Goal: Check status: Check status

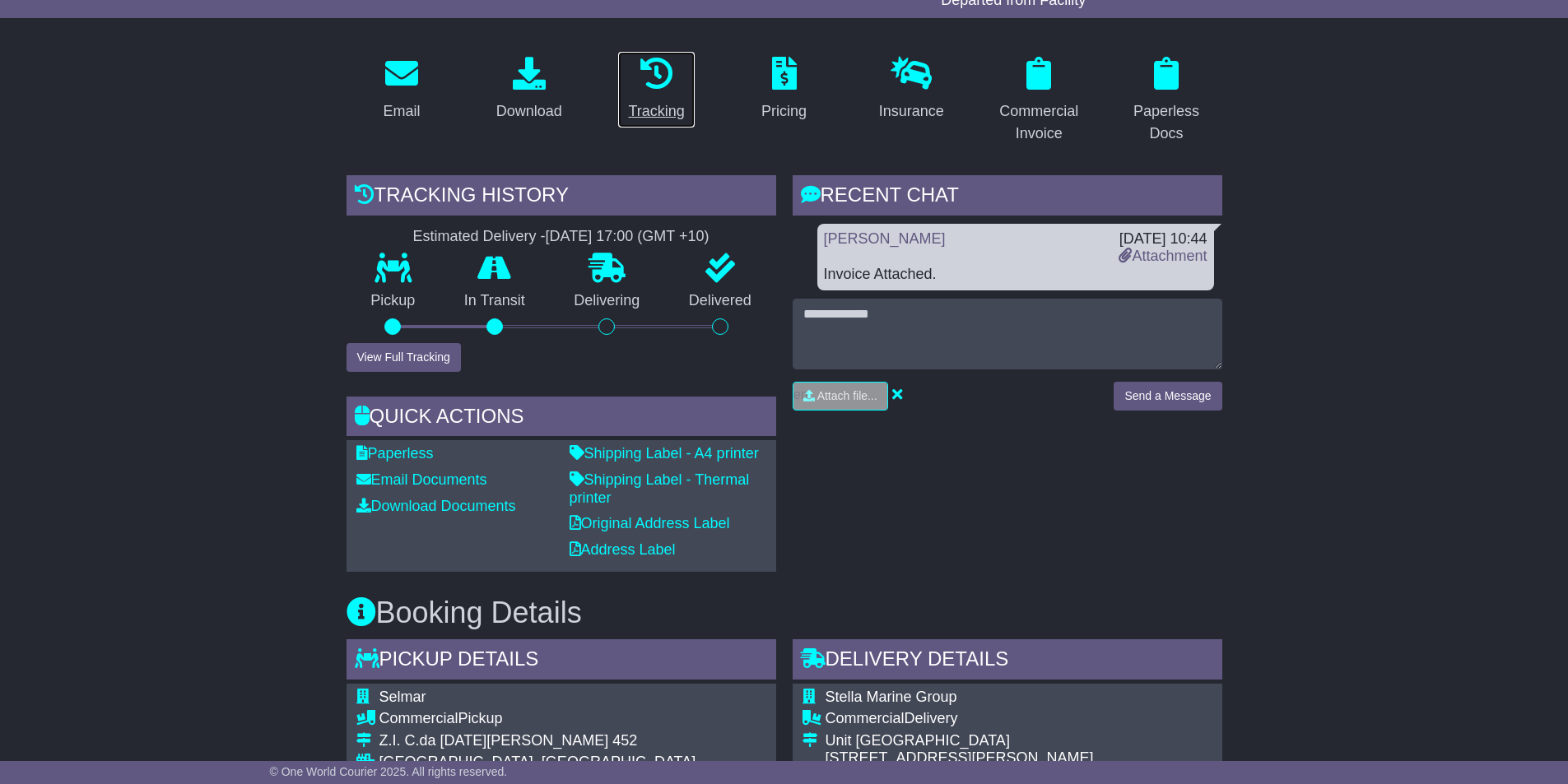
click at [663, 74] on icon at bounding box center [656, 73] width 33 height 32
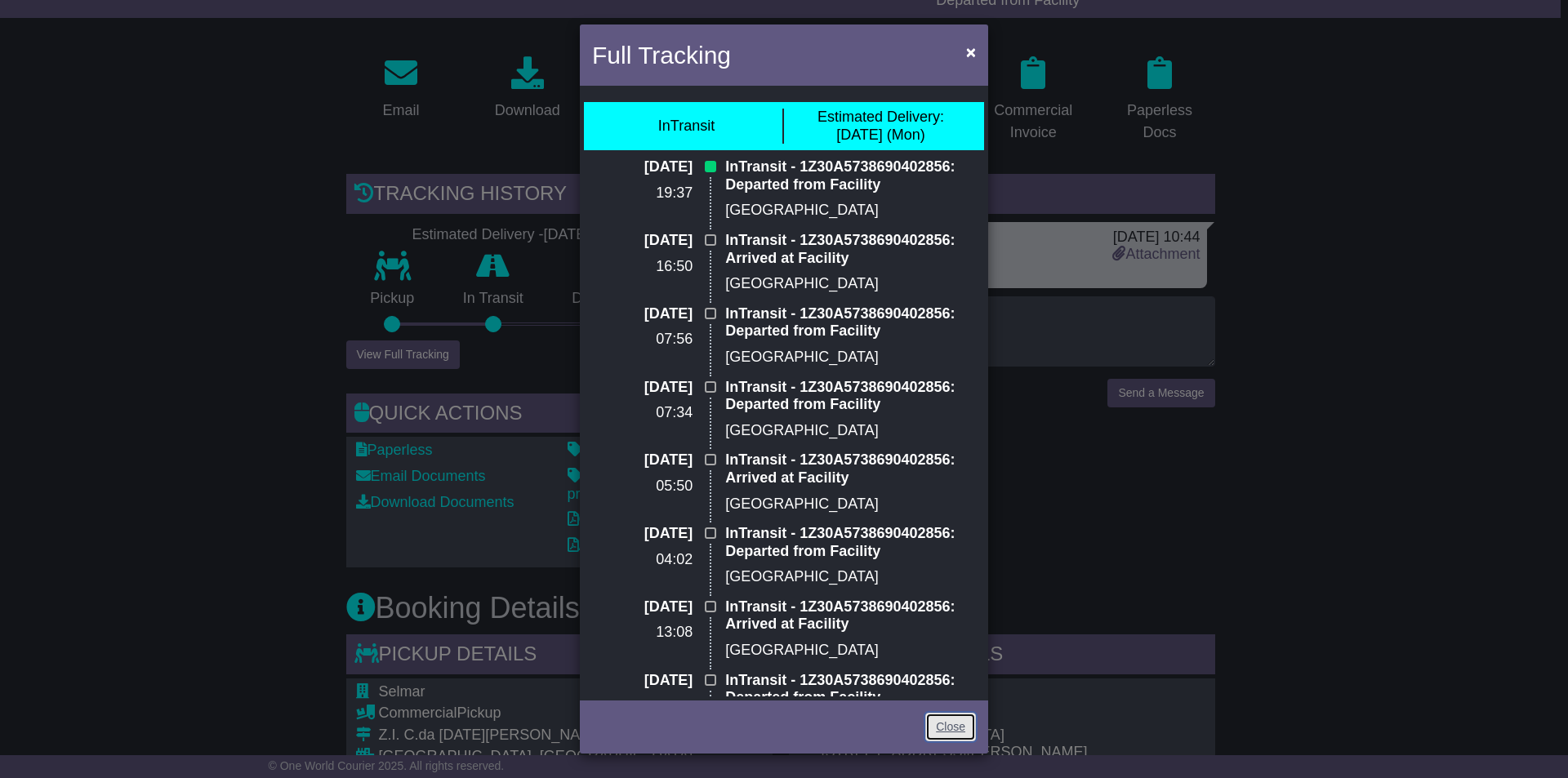
click at [953, 718] on link "Close" at bounding box center [951, 727] width 51 height 29
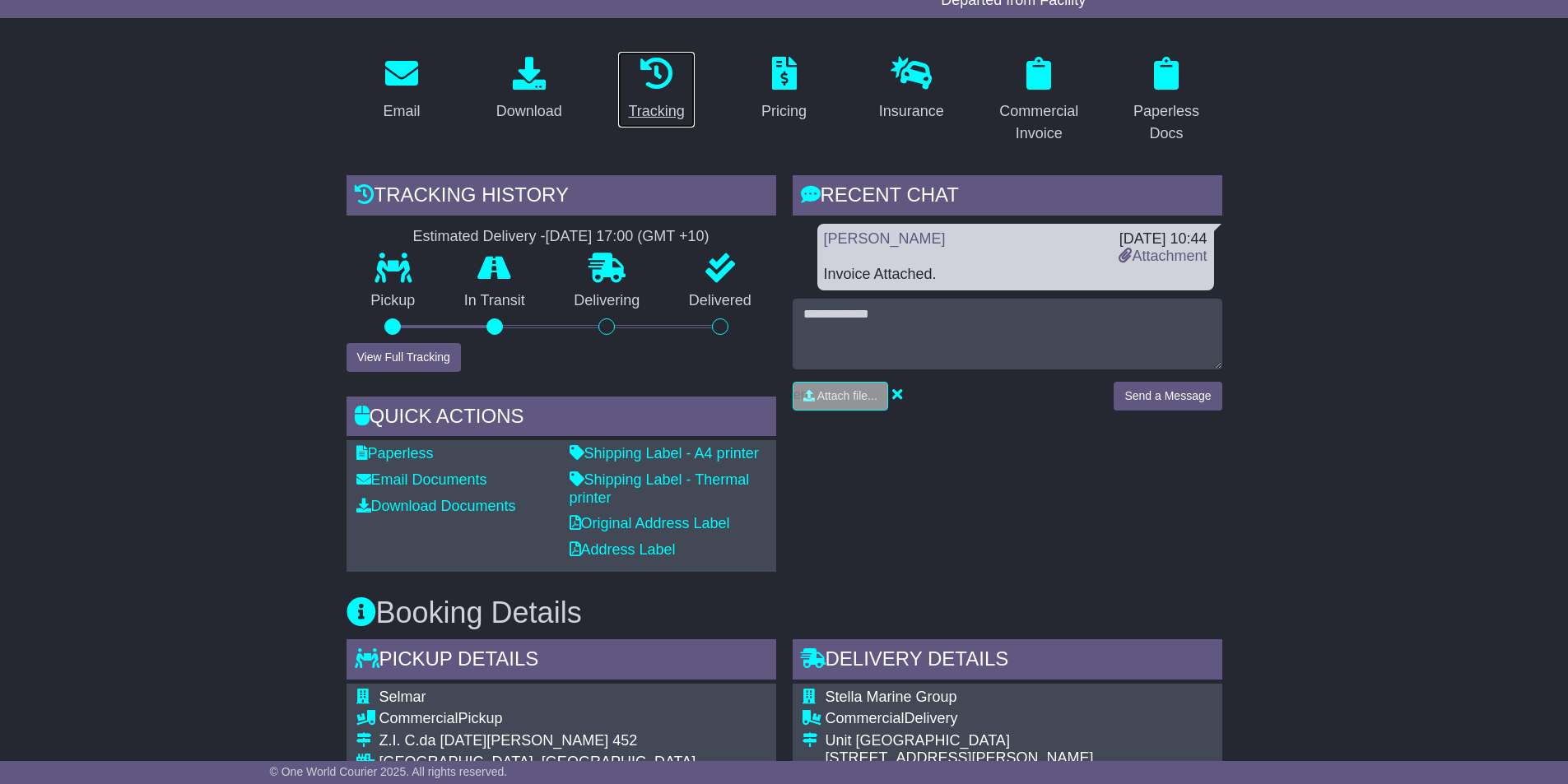
click at [666, 83] on icon at bounding box center [656, 73] width 33 height 32
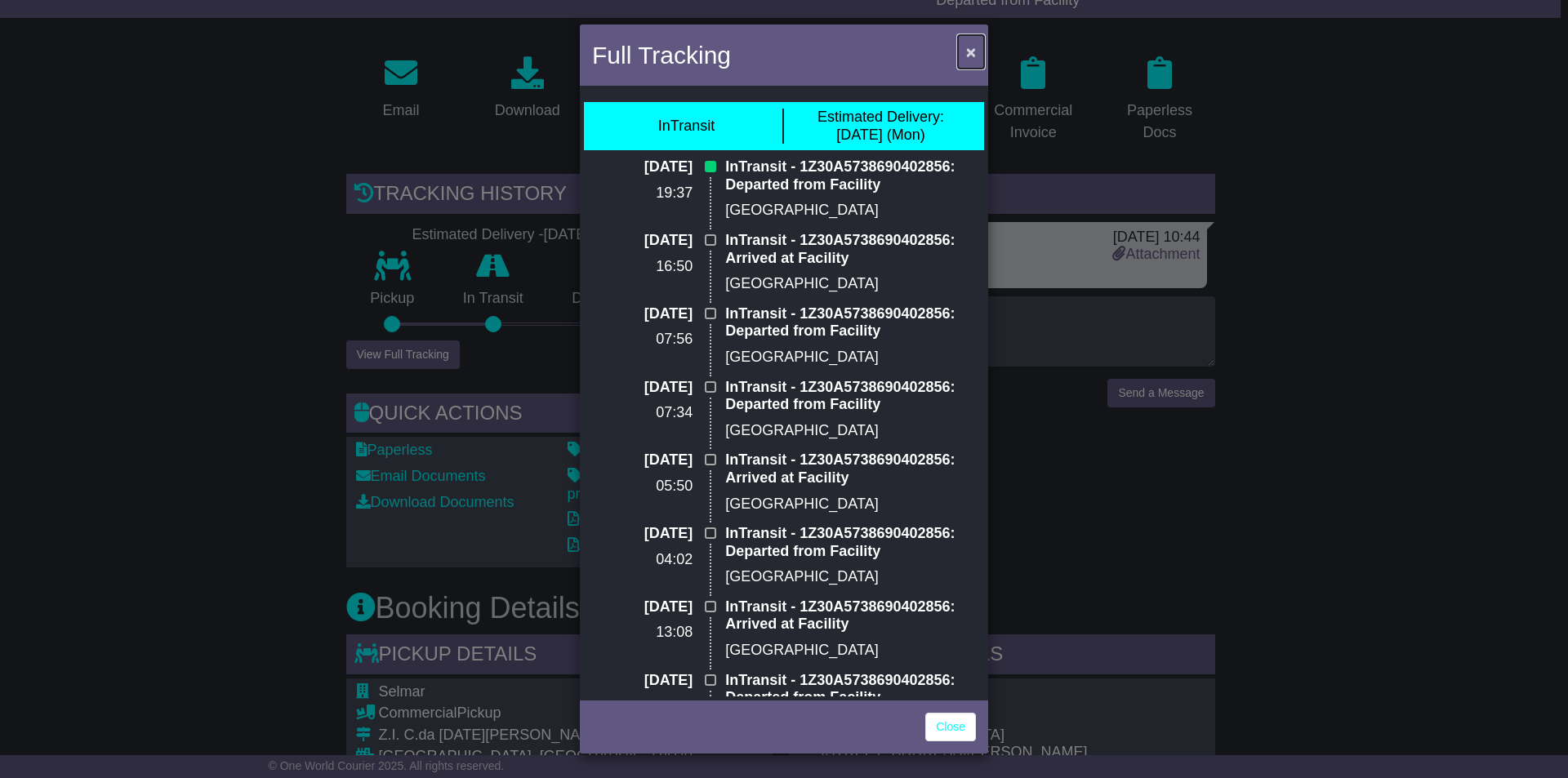
click at [964, 51] on button "×" at bounding box center [970, 51] width 26 height 33
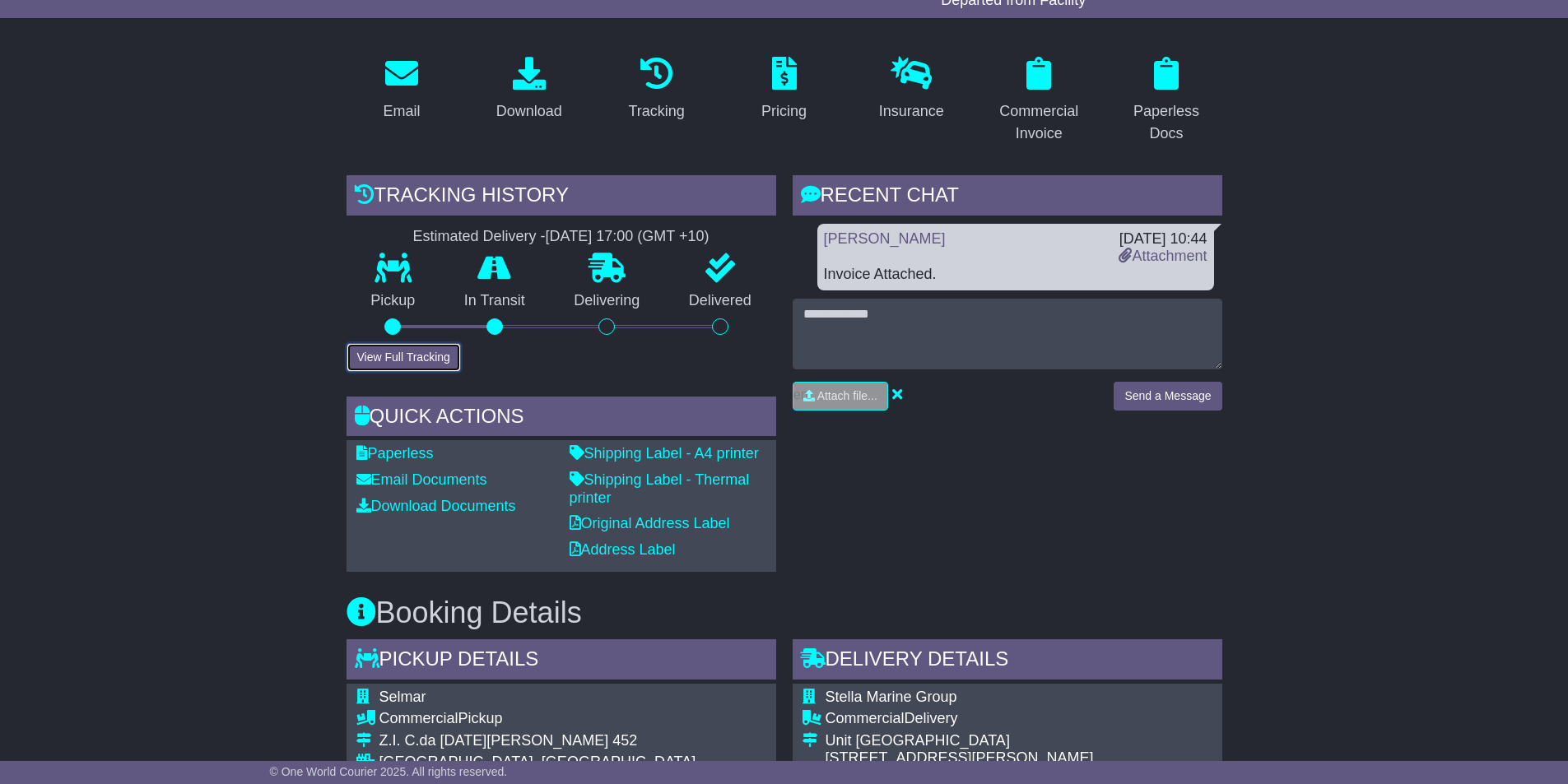
click at [418, 357] on button "View Full Tracking" at bounding box center [404, 357] width 115 height 29
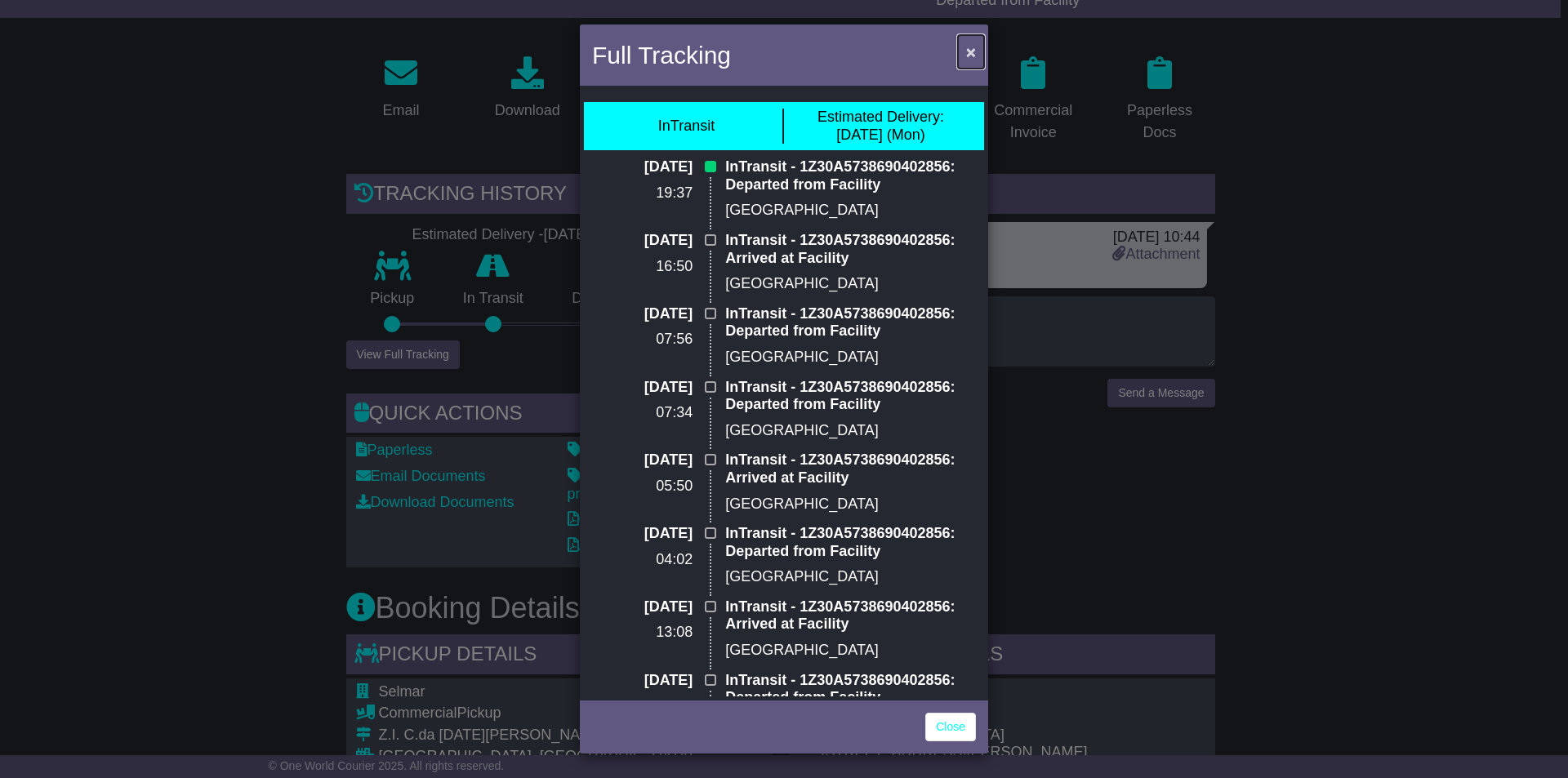
click at [963, 52] on button "×" at bounding box center [970, 51] width 26 height 33
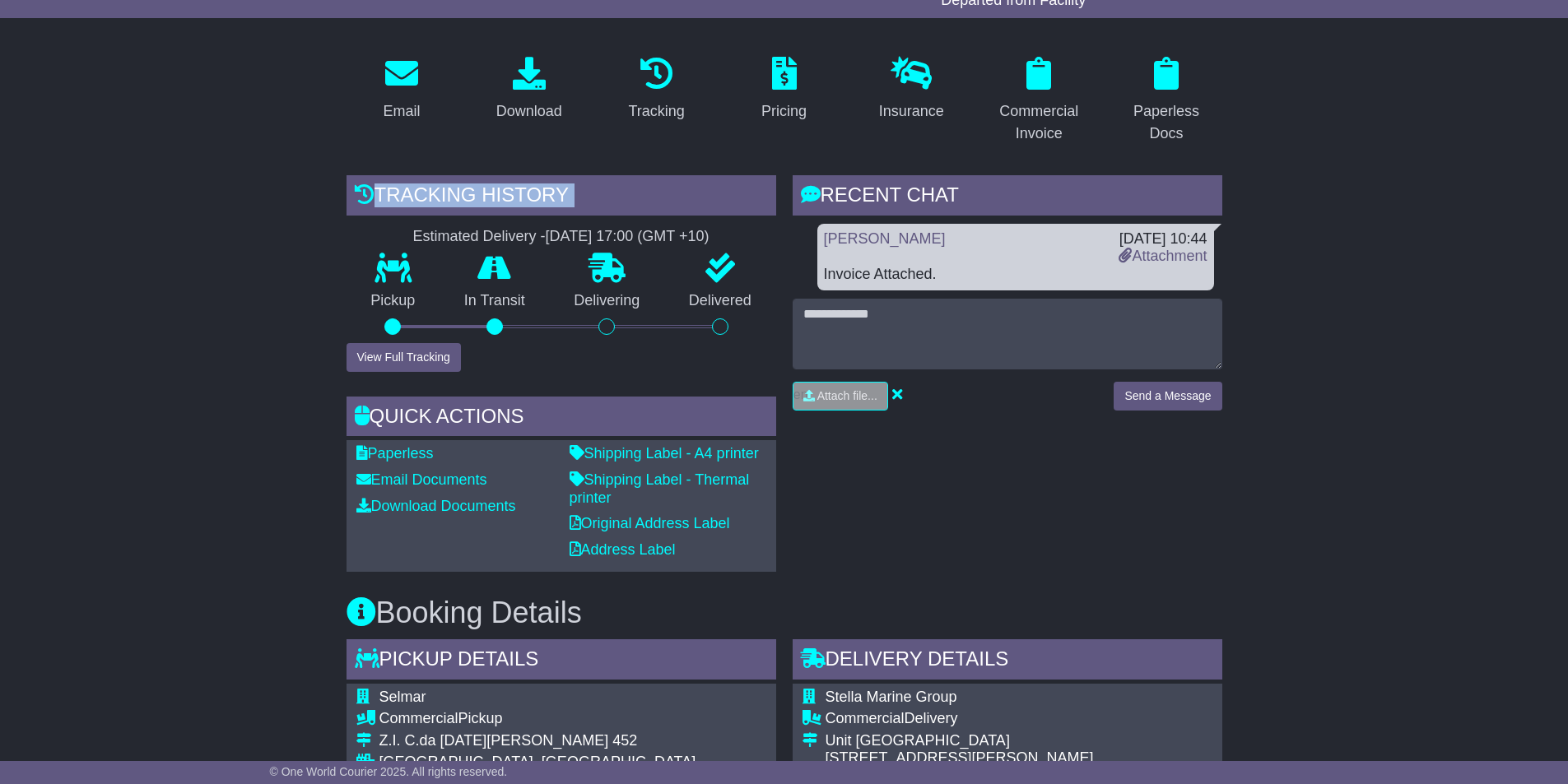
click at [1027, 507] on div "RECENT CHAT Loading... No messages [PERSON_NAME] [DATE] 10:44 Attachment Invoic…" at bounding box center [1007, 374] width 446 height 397
drag, startPoint x: 1364, startPoint y: 411, endPoint x: 1348, endPoint y: 358, distance: 55.4
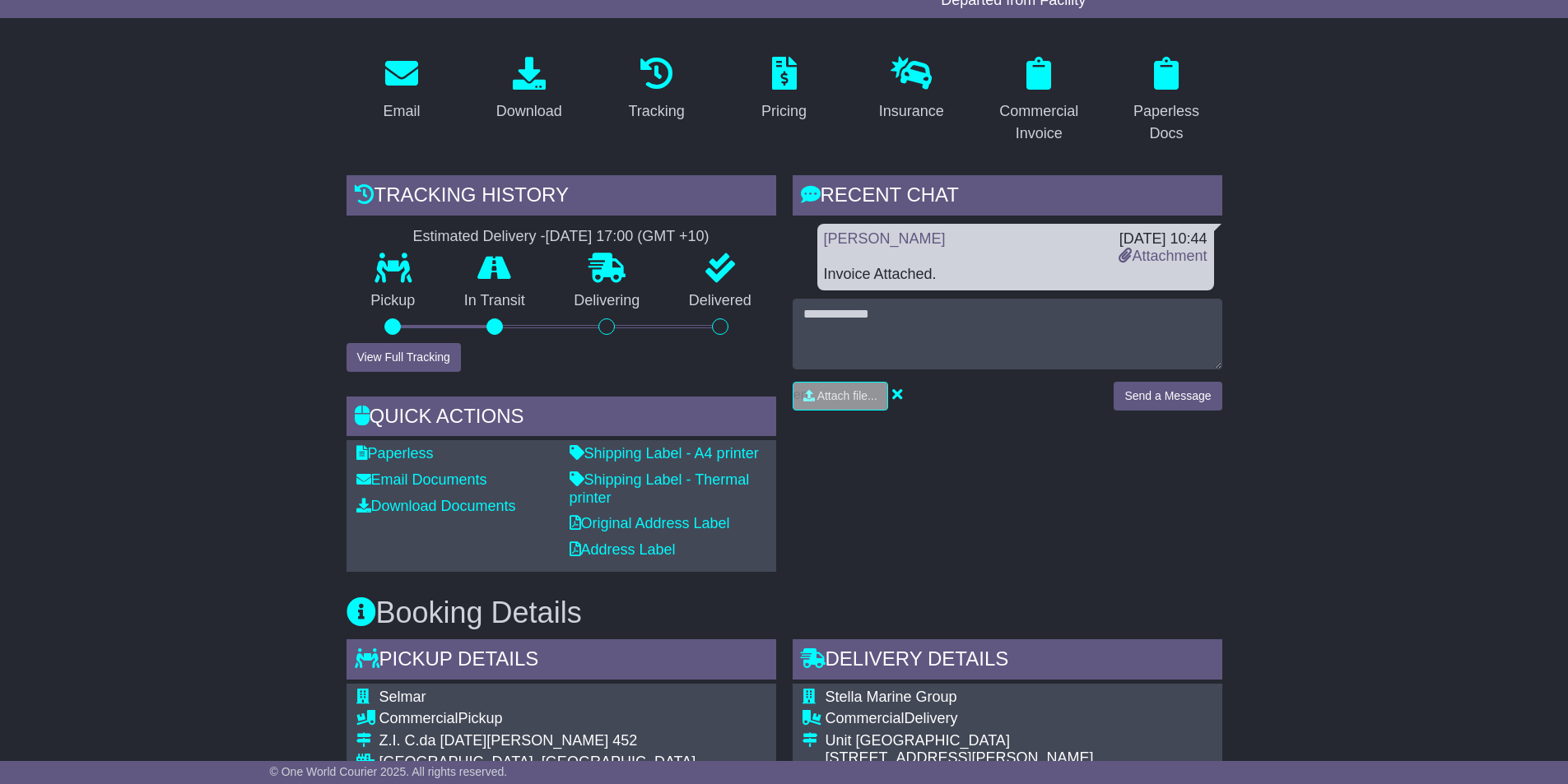
drag, startPoint x: 1064, startPoint y: 514, endPoint x: 1113, endPoint y: 513, distance: 49.0
click at [1060, 514] on div "RECENT CHAT Loading... No messages [PERSON_NAME] [DATE] 10:44 Attachment Invoic…" at bounding box center [1007, 374] width 446 height 397
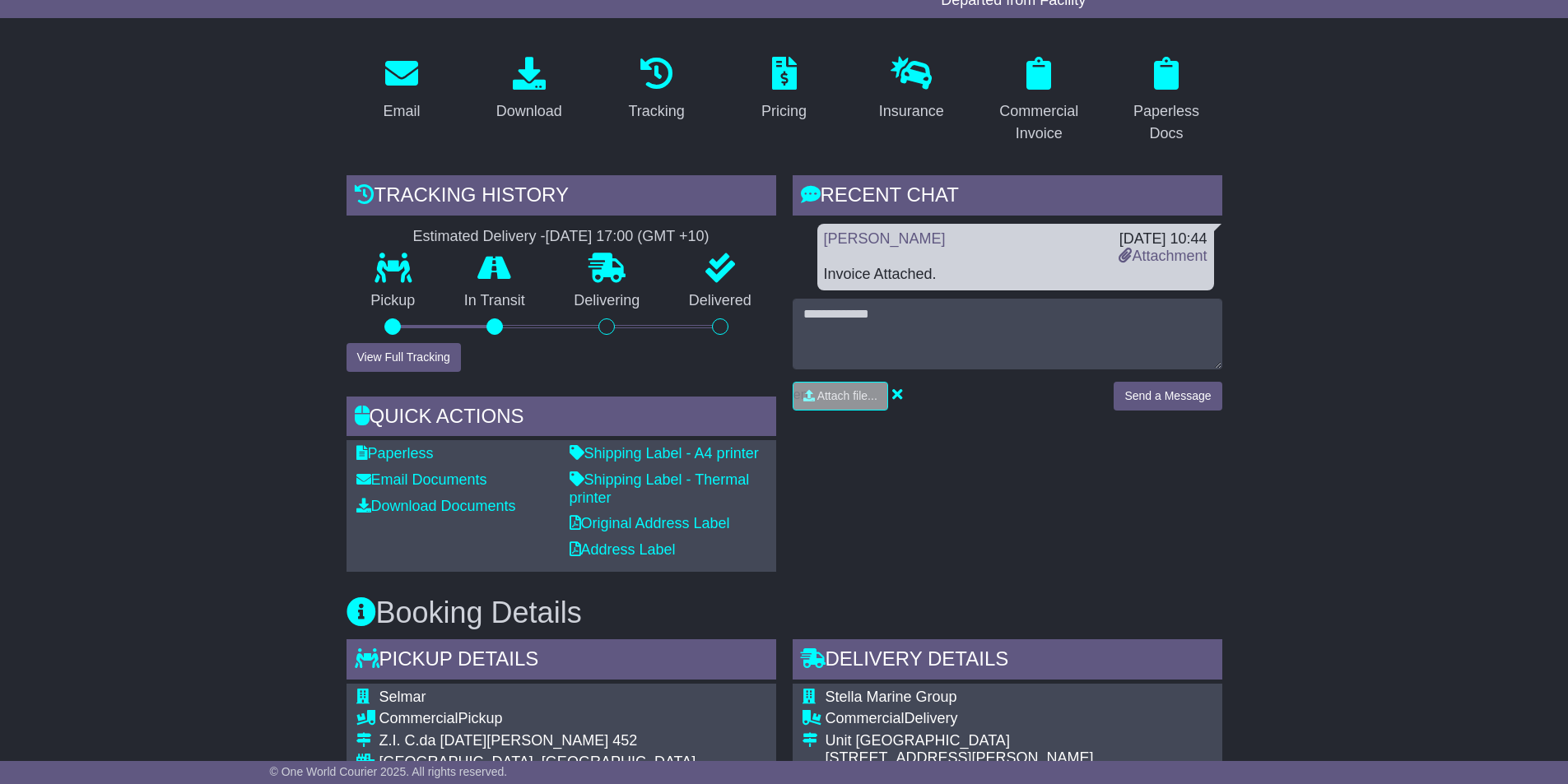
click at [1144, 517] on div "RECENT CHAT Loading... No messages [PERSON_NAME] [DATE] 10:44 Attachment Invoic…" at bounding box center [1007, 374] width 446 height 397
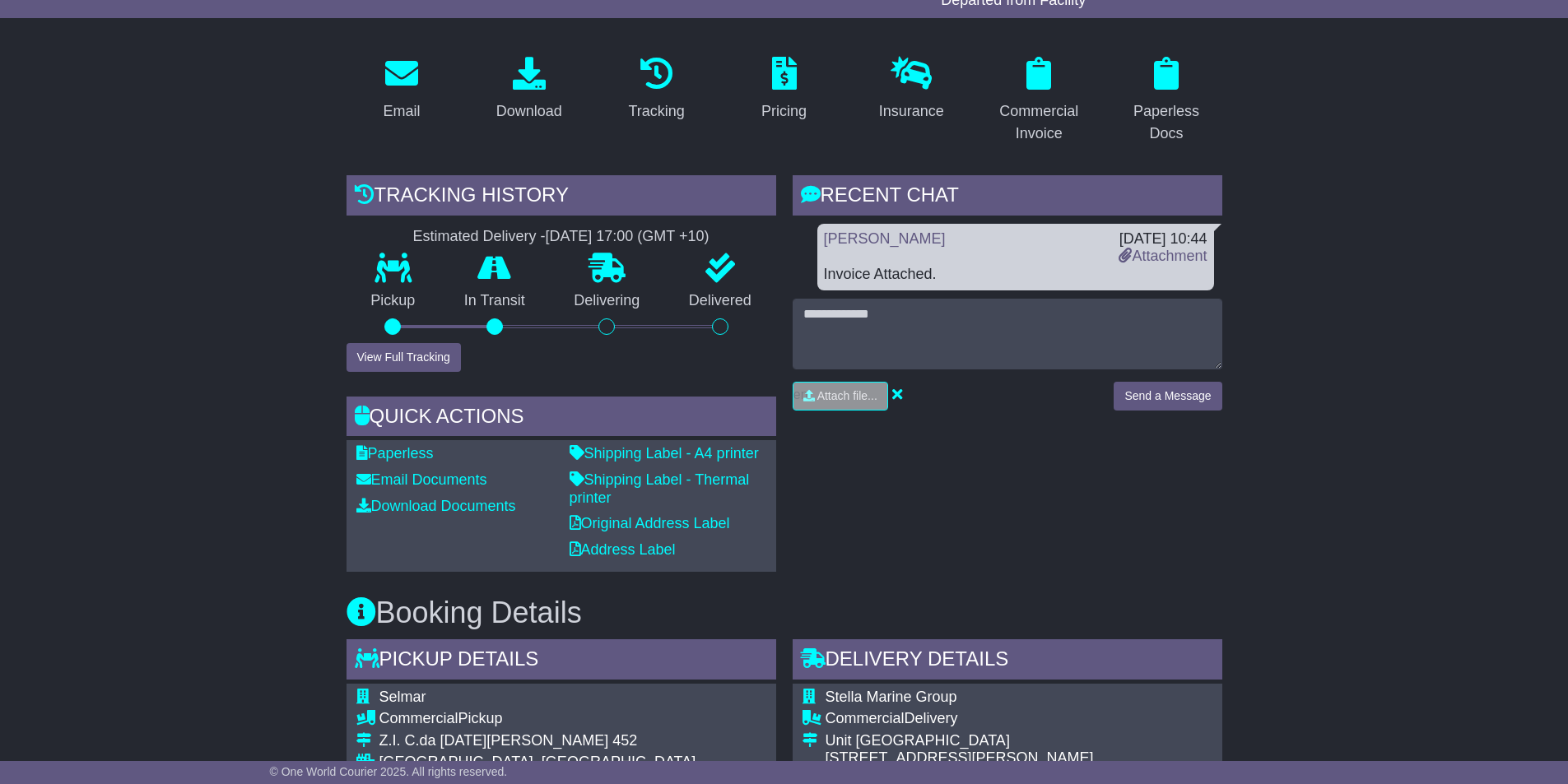
drag, startPoint x: 1409, startPoint y: 287, endPoint x: 1417, endPoint y: 306, distance: 20.6
